Goal: Task Accomplishment & Management: Use online tool/utility

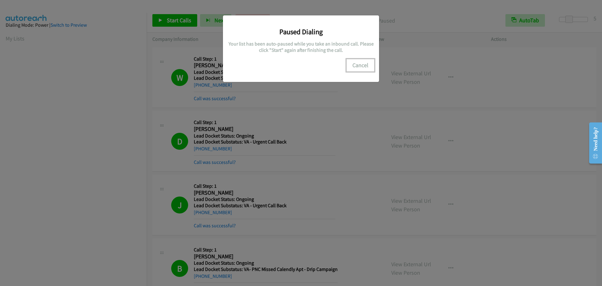
click at [365, 65] on button "Cancel" at bounding box center [361, 65] width 28 height 13
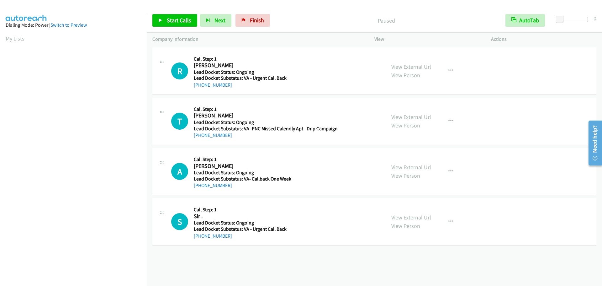
scroll to position [66, 0]
click at [171, 21] on span "Start Calls" at bounding box center [179, 20] width 24 height 7
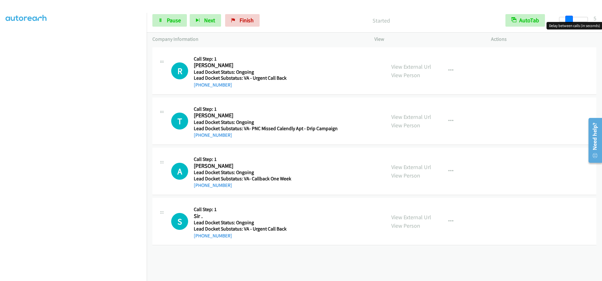
drag, startPoint x: 560, startPoint y: 18, endPoint x: 570, endPoint y: 18, distance: 9.7
click at [570, 18] on span at bounding box center [570, 20] width 8 height 8
click at [170, 20] on span "Pause" at bounding box center [174, 20] width 14 height 7
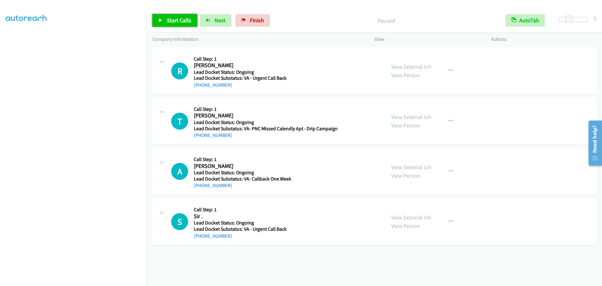
click at [170, 20] on span "Start Calls" at bounding box center [179, 20] width 24 height 7
